Goal: Task Accomplishment & Management: Manage account settings

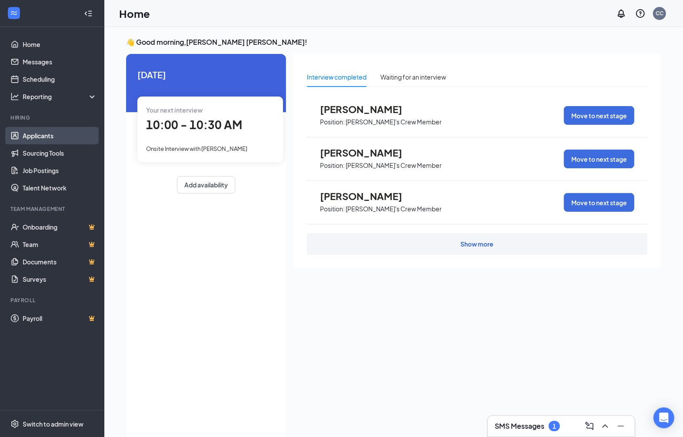
click at [65, 132] on link "Applicants" at bounding box center [60, 135] width 74 height 17
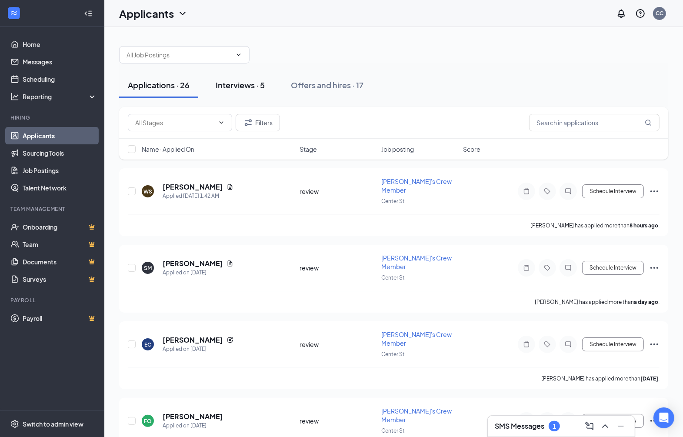
click at [244, 87] on div "Interviews · 5" at bounding box center [240, 85] width 49 height 11
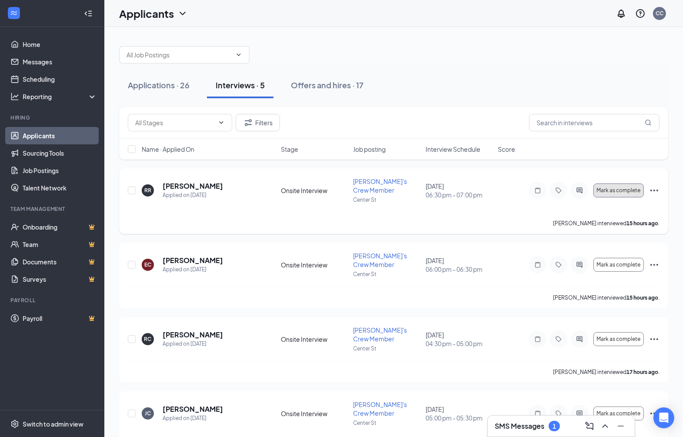
click at [608, 187] on span "Mark as complete" at bounding box center [619, 190] width 44 height 6
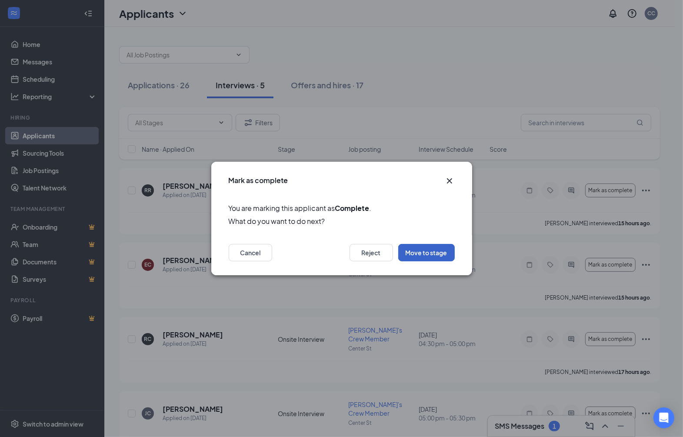
click at [438, 250] on button "Move to stage" at bounding box center [426, 252] width 57 height 17
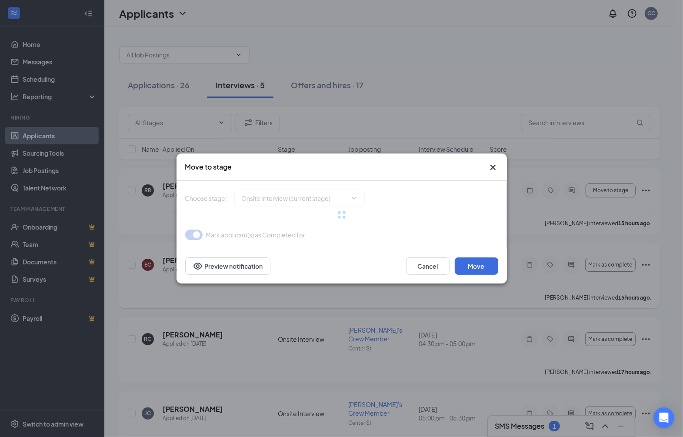
type input "Background Check (next stage)"
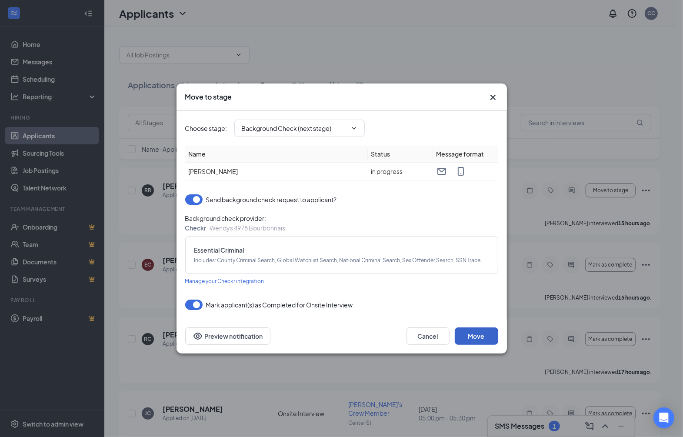
click at [484, 338] on button "Move" at bounding box center [476, 336] width 43 height 17
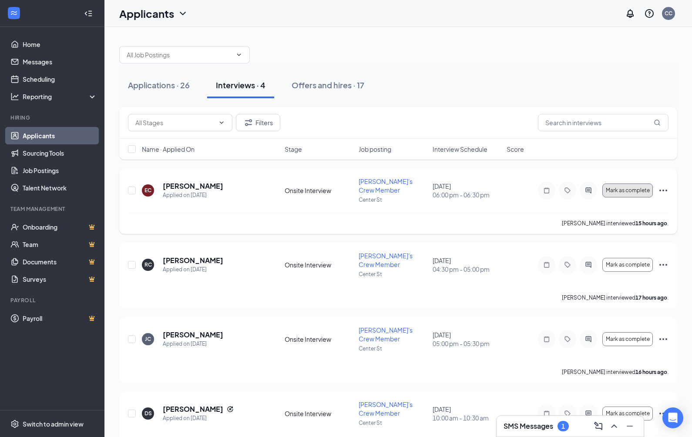
click at [616, 187] on span "Mark as complete" at bounding box center [627, 190] width 44 height 6
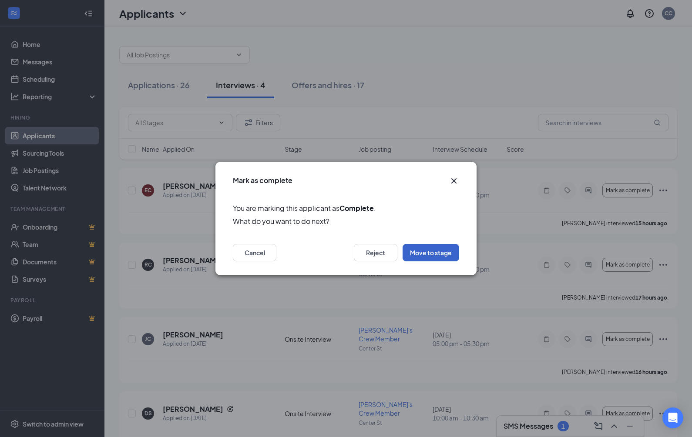
click at [425, 249] on button "Move to stage" at bounding box center [430, 252] width 57 height 17
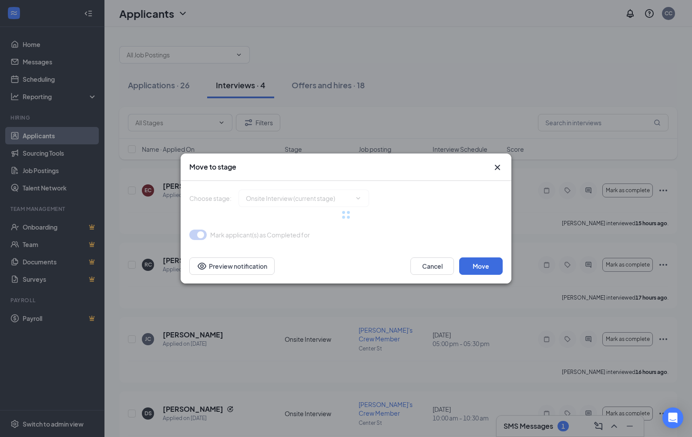
type input "Background Check (next stage)"
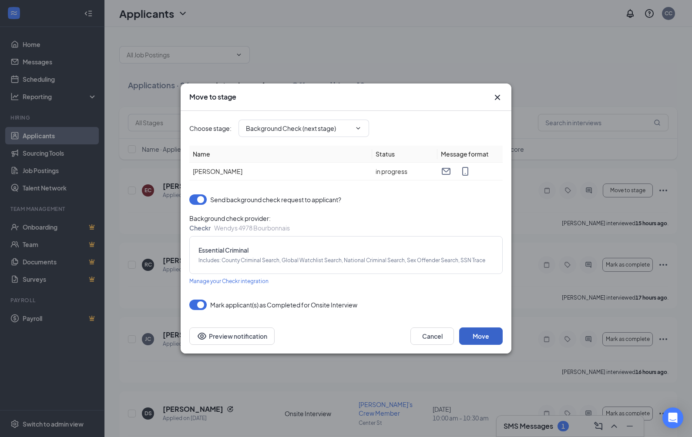
click at [479, 334] on button "Move" at bounding box center [480, 336] width 43 height 17
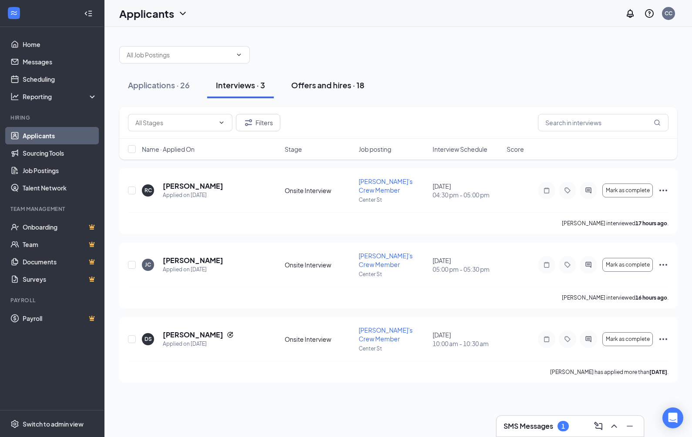
click at [327, 84] on div "Offers and hires · 18" at bounding box center [327, 85] width 73 height 11
